Goal: Task Accomplishment & Management: Manage account settings

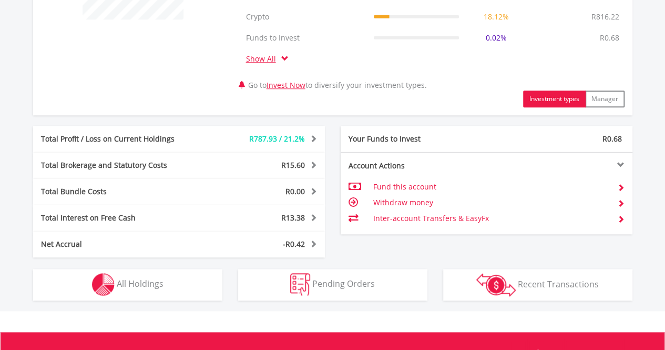
scroll to position [505, 0]
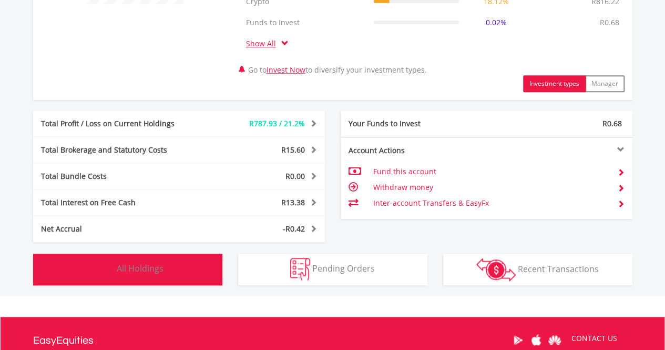
click at [142, 272] on span "All Holdings" at bounding box center [140, 268] width 47 height 12
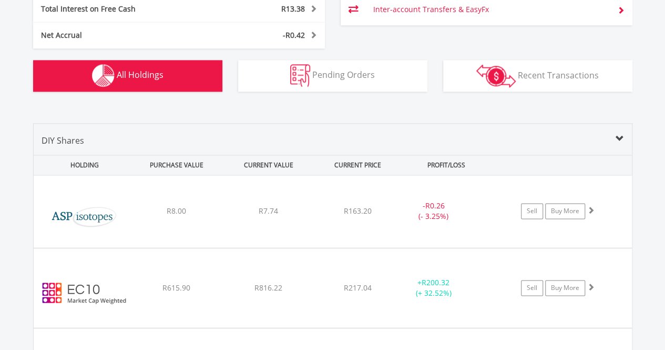
scroll to position [658, 0]
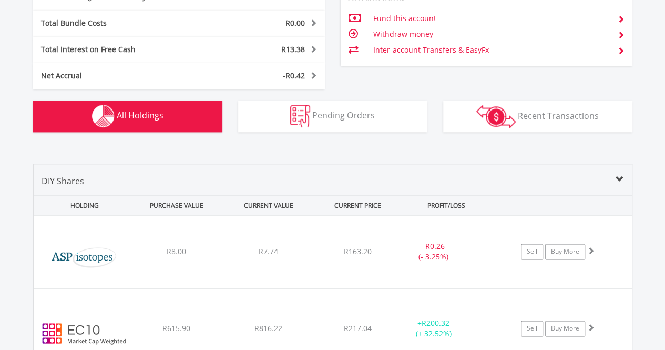
click at [427, 46] on td "Inter-account Transfers & EasyFx" at bounding box center [491, 50] width 236 height 16
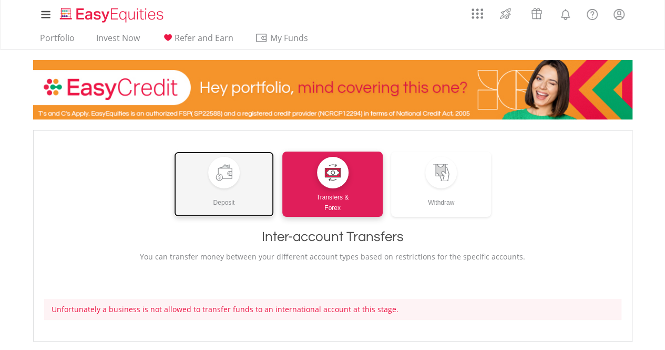
click at [227, 182] on div at bounding box center [224, 173] width 32 height 32
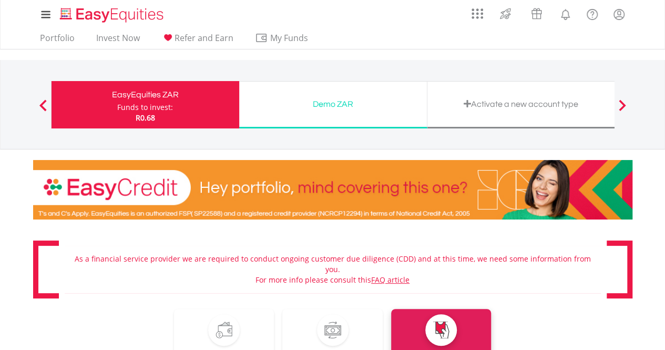
click at [512, 107] on div "Activate a new account type" at bounding box center [521, 104] width 175 height 15
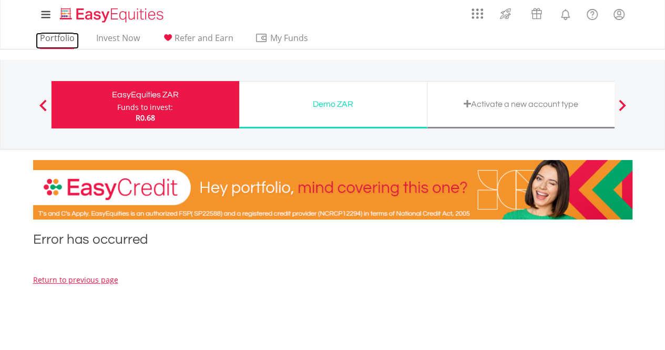
click at [55, 40] on link "Portfolio" at bounding box center [57, 41] width 43 height 16
